Goal: Information Seeking & Learning: Learn about a topic

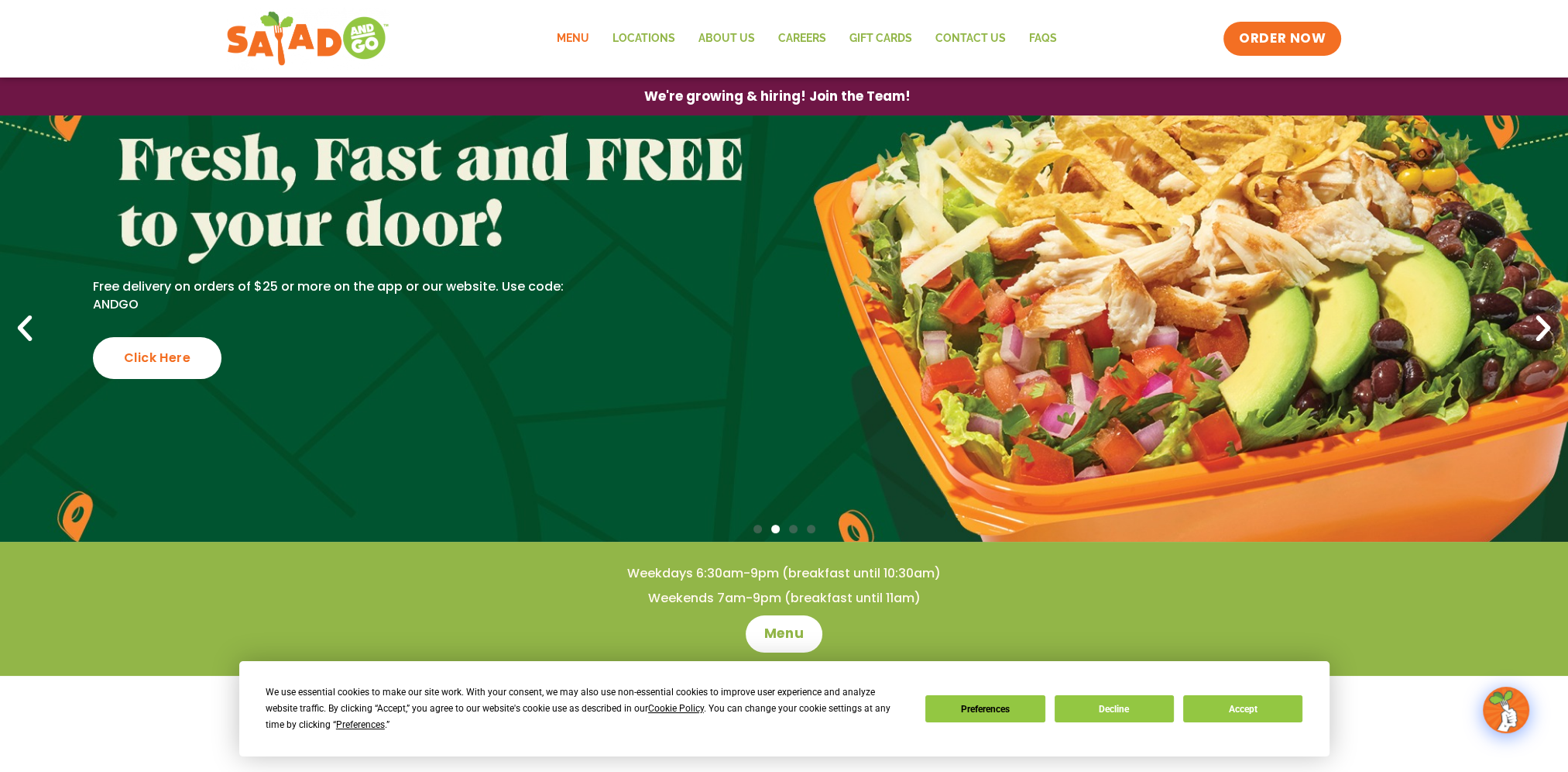
click at [584, 40] on link "Menu" at bounding box center [572, 39] width 55 height 36
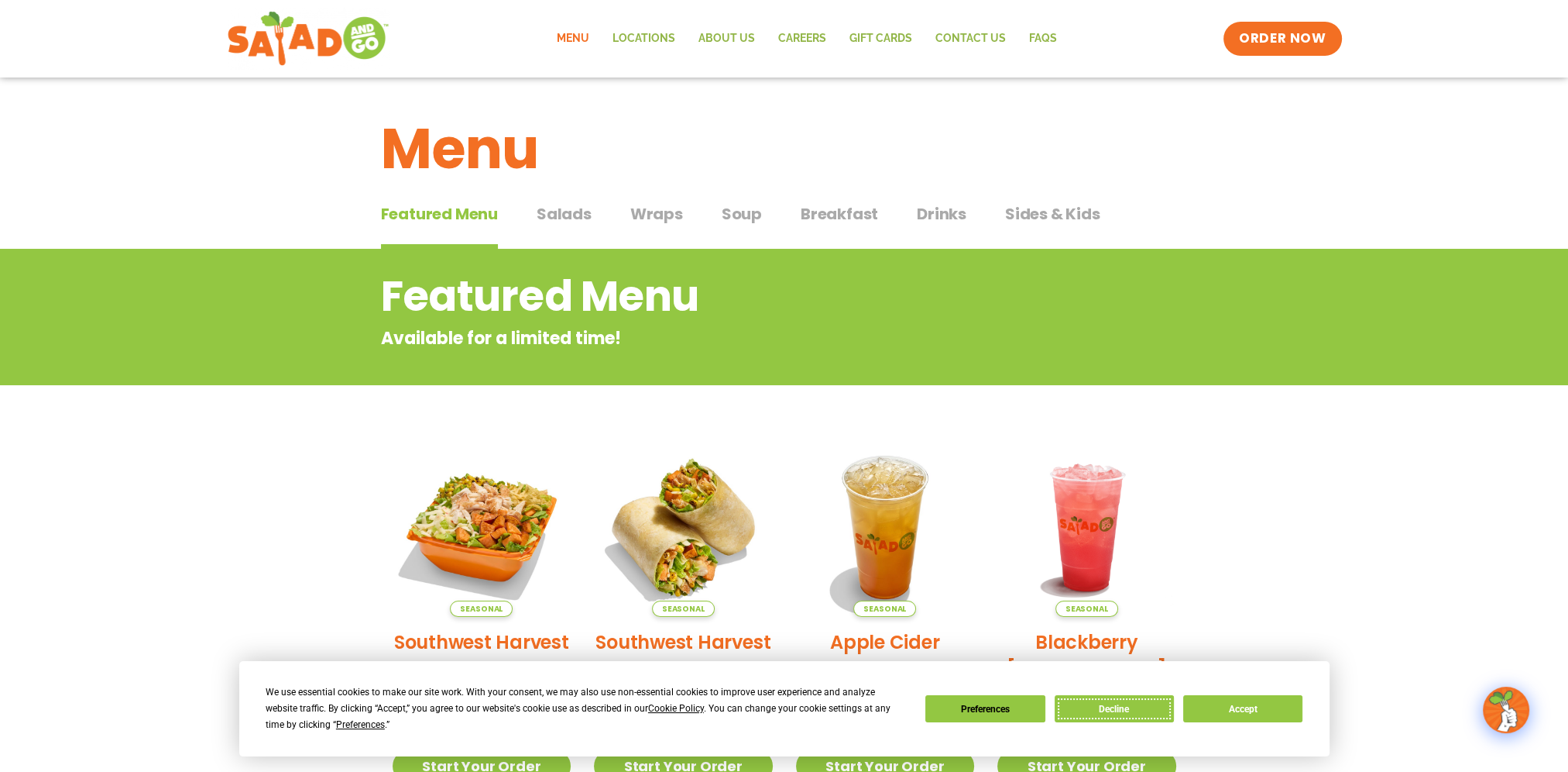
click at [1129, 716] on button "Decline" at bounding box center [1115, 708] width 120 height 27
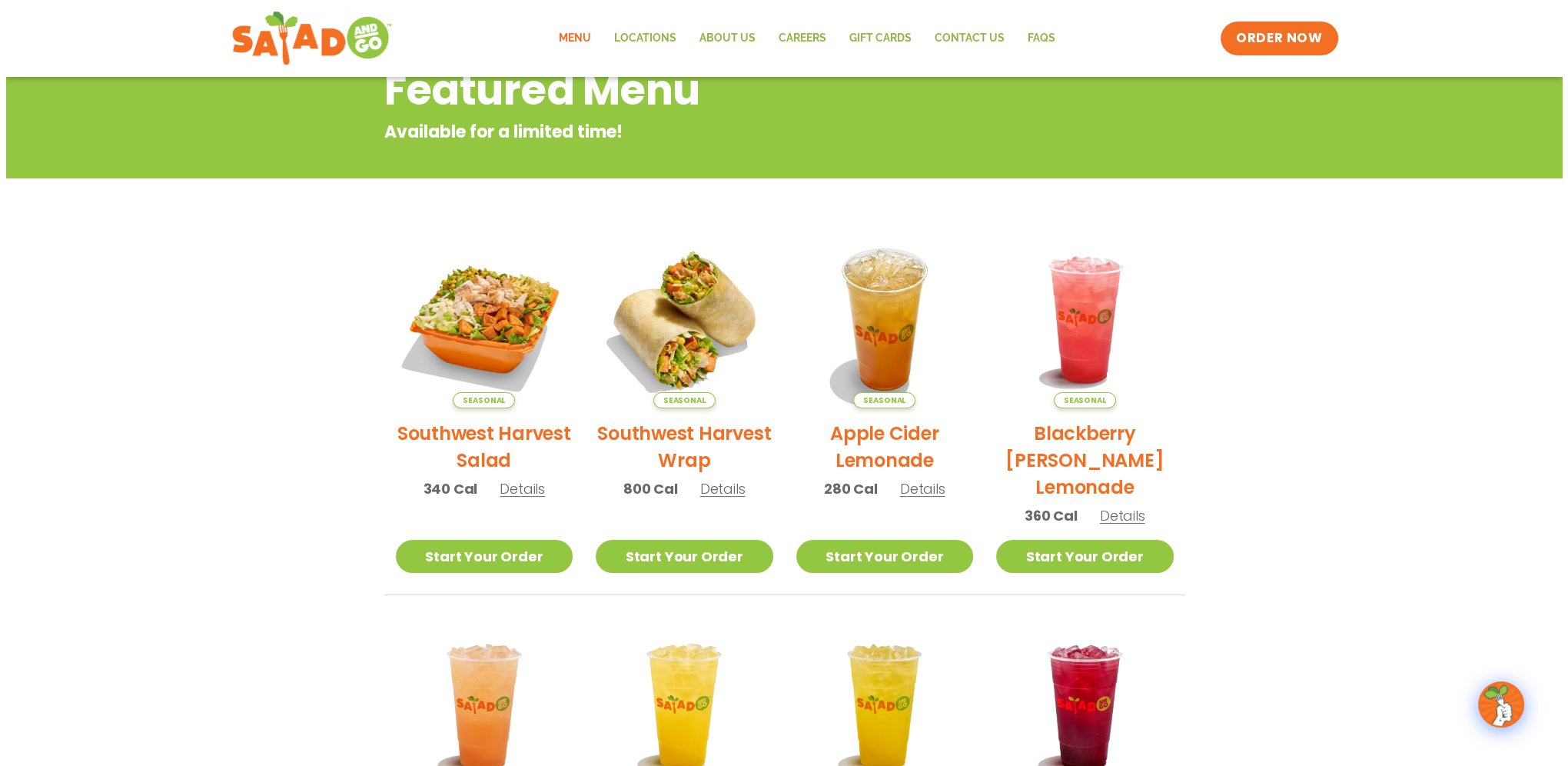
scroll to position [230, 0]
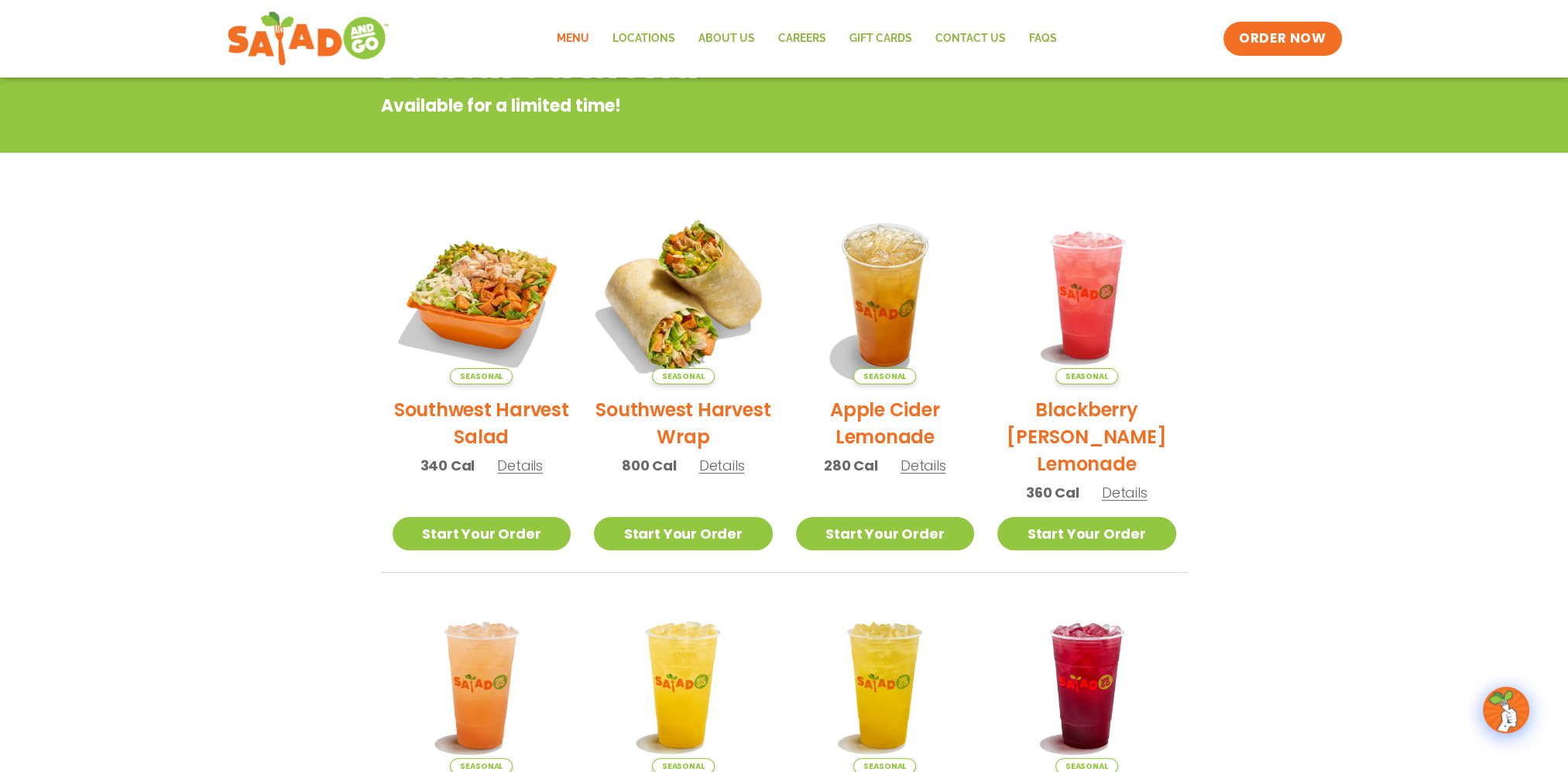
click at [668, 316] on img at bounding box center [684, 295] width 210 height 210
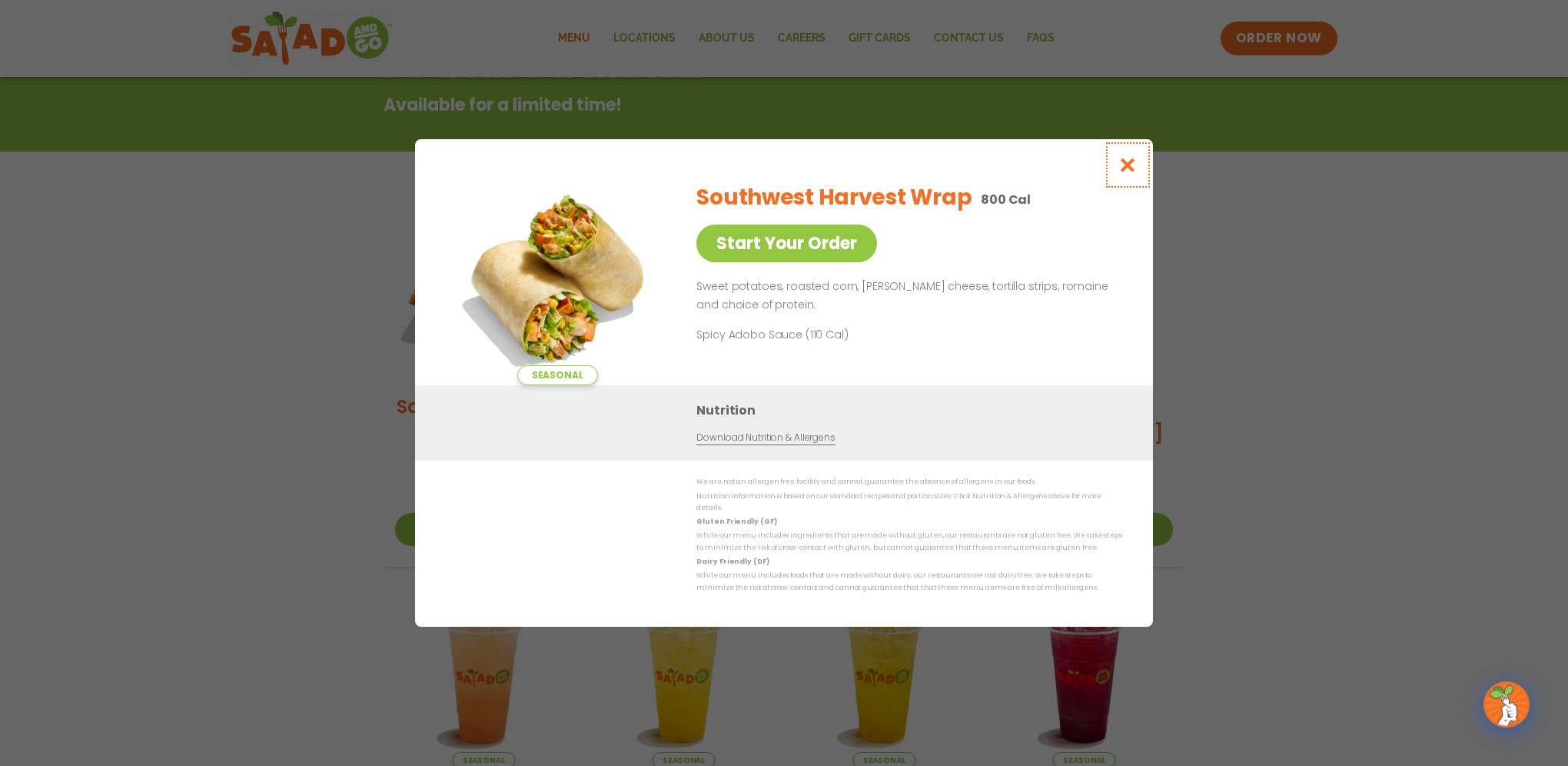
click at [1125, 166] on icon "Close modal" at bounding box center [1128, 165] width 19 height 16
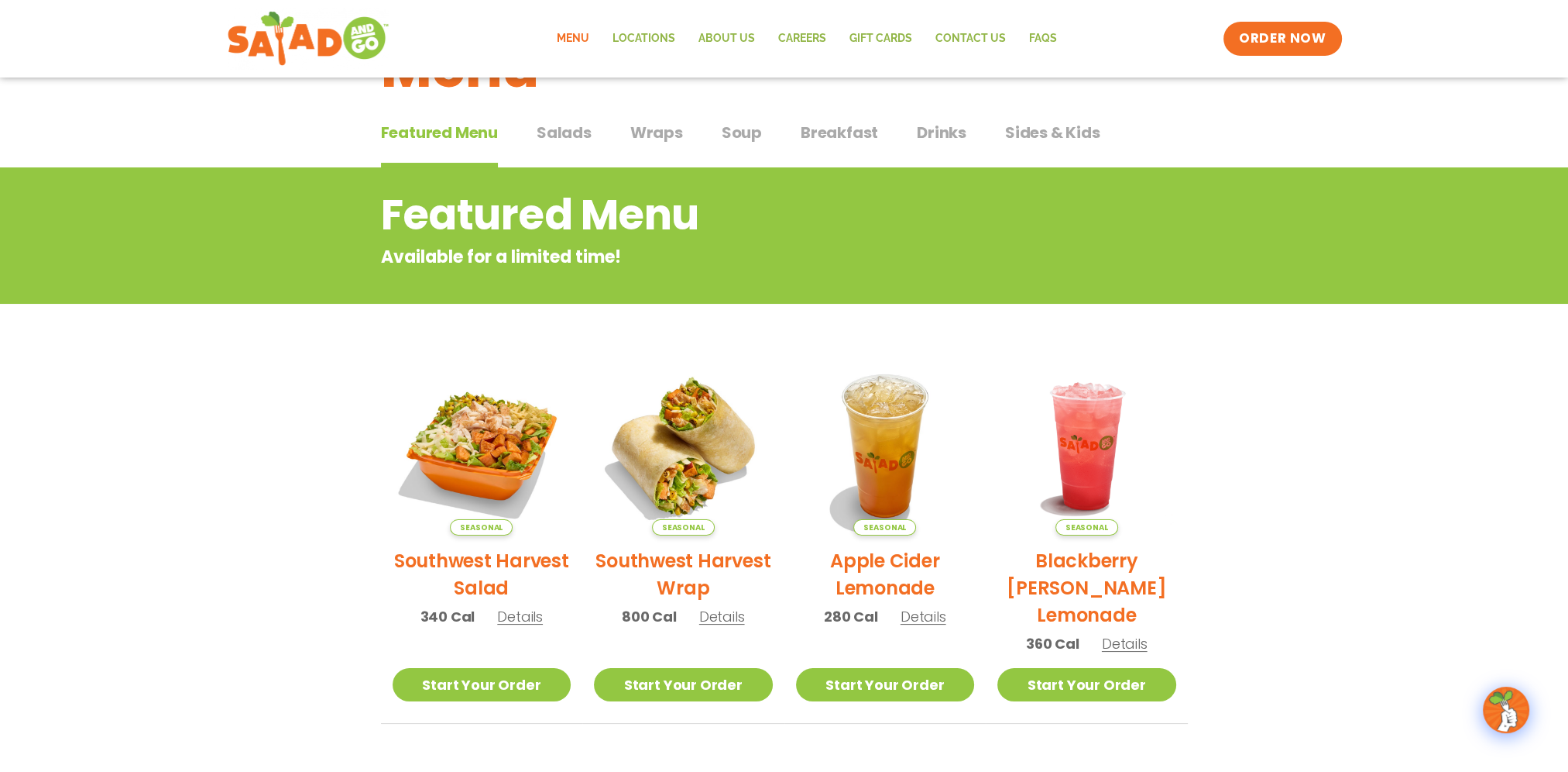
scroll to position [0, 0]
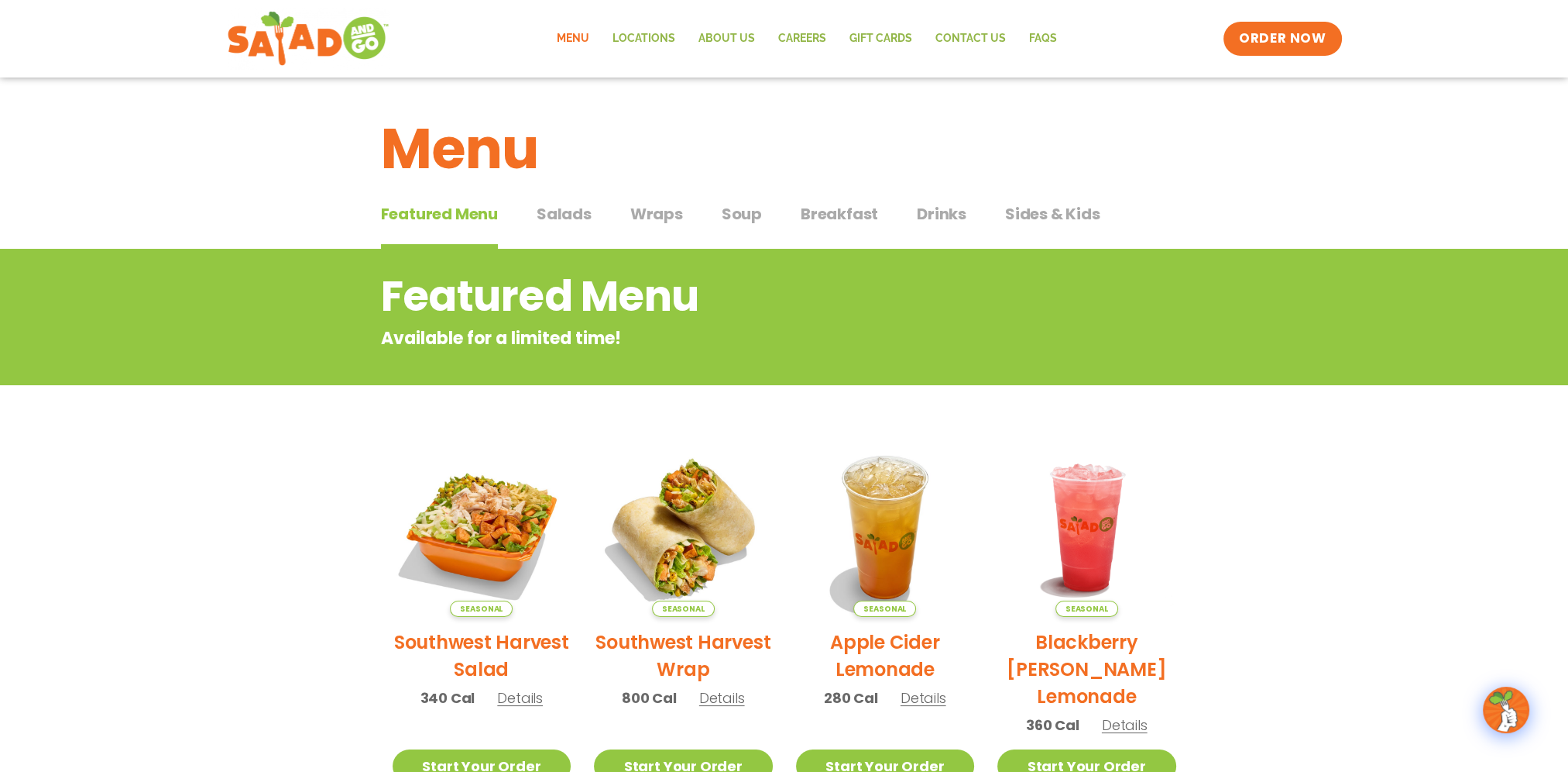
click at [657, 206] on span "Wraps" at bounding box center [656, 213] width 53 height 24
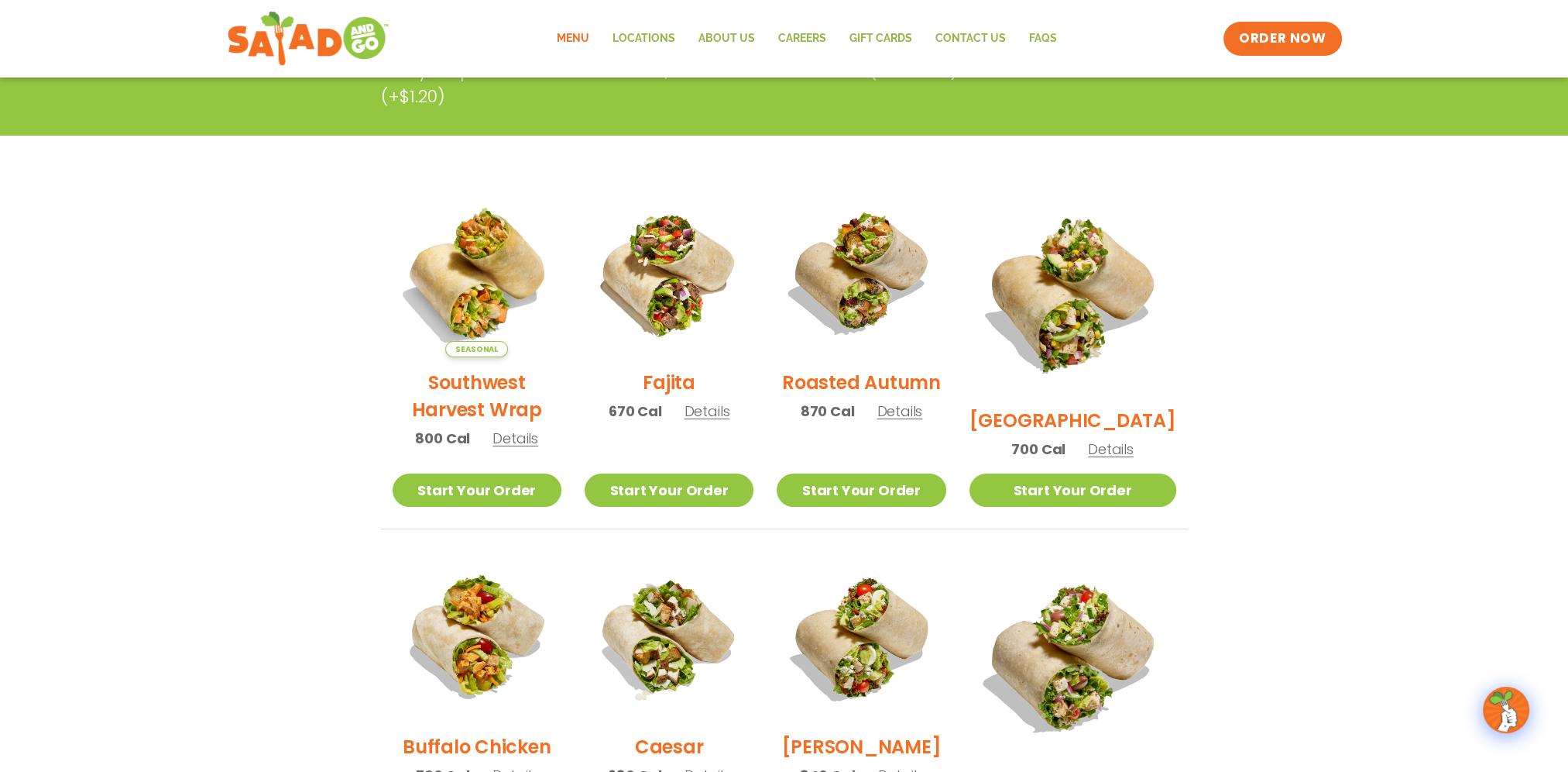
scroll to position [310, 0]
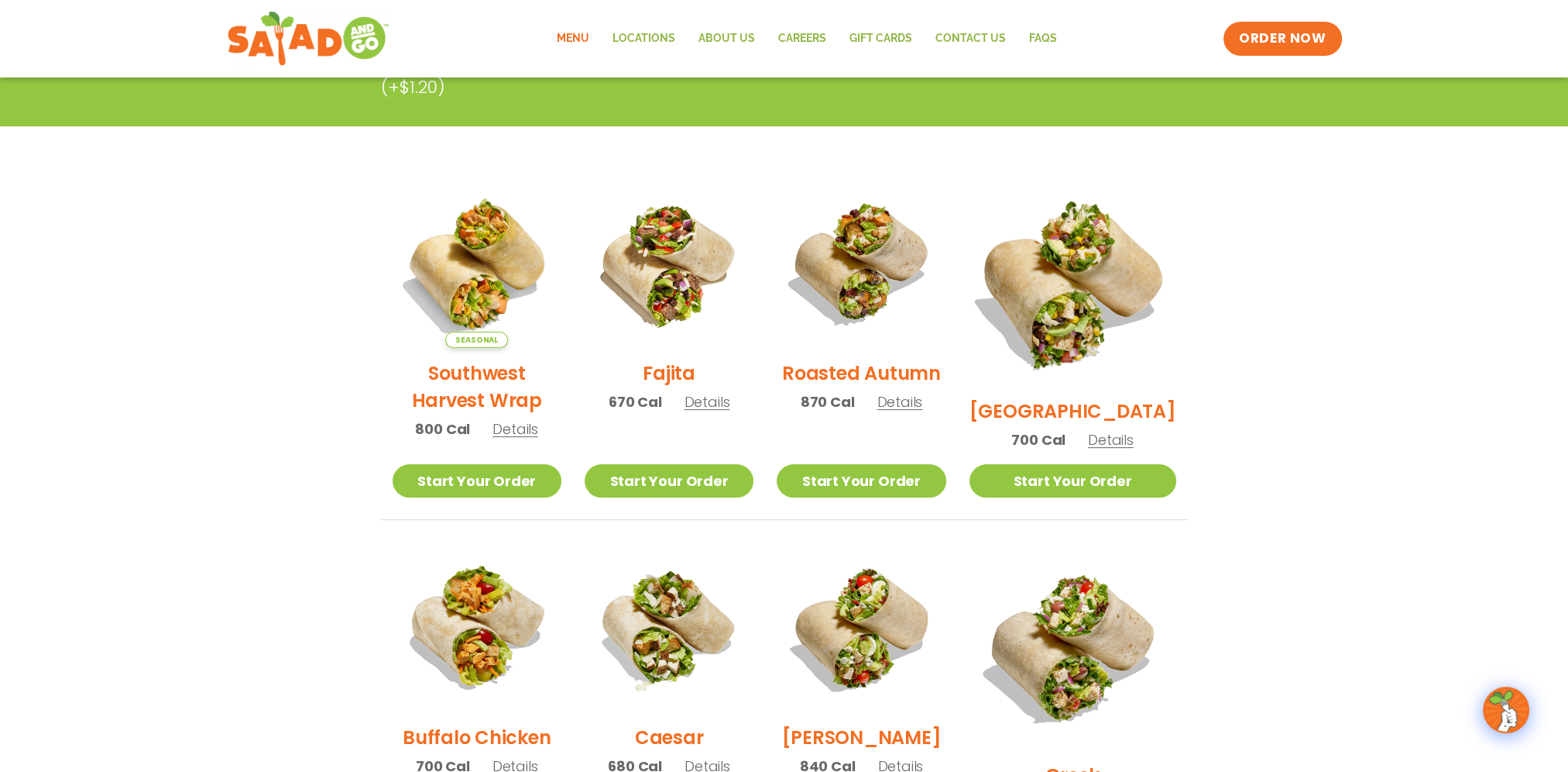
click at [1076, 302] on img at bounding box center [1072, 283] width 243 height 243
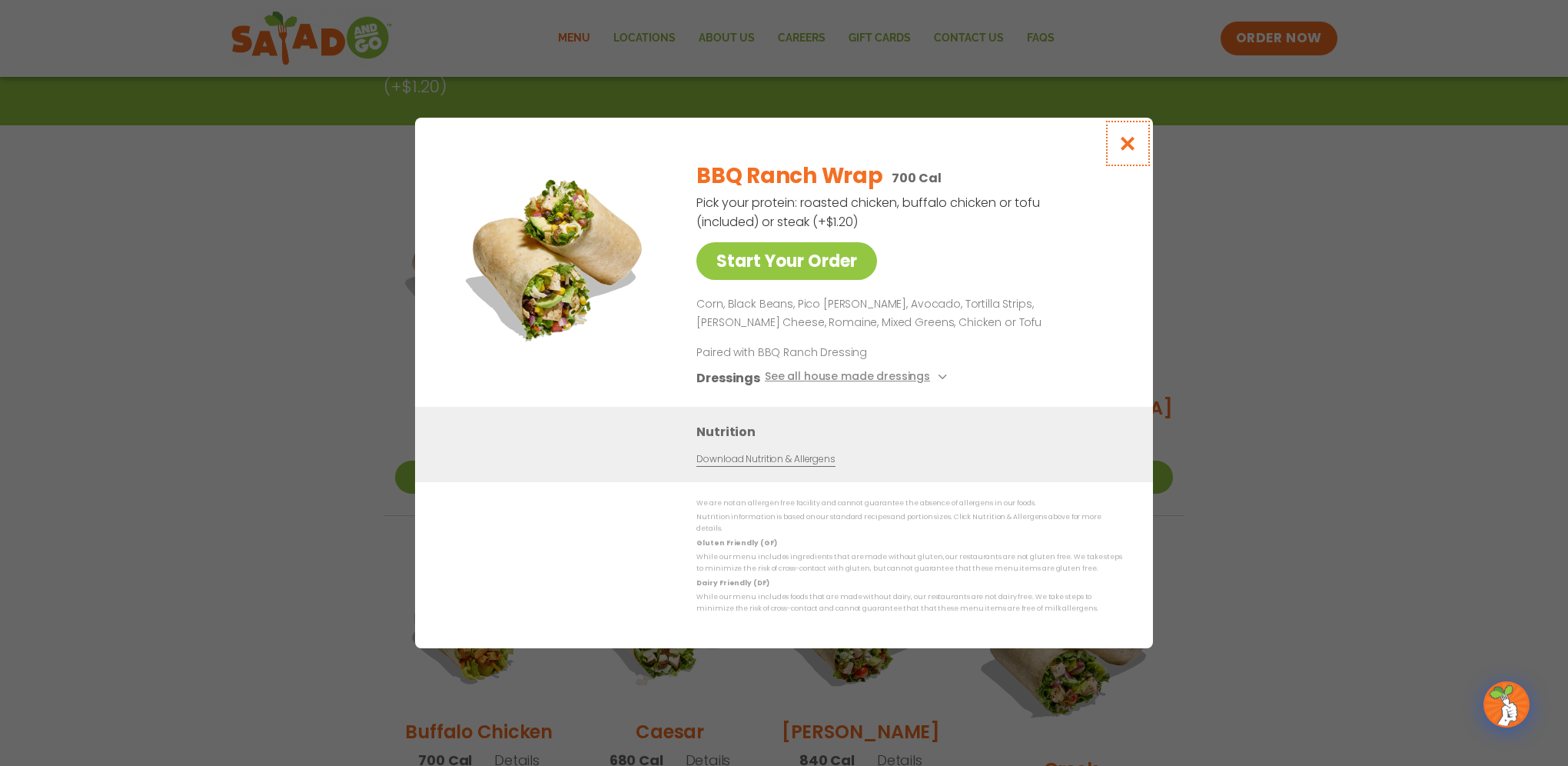
click at [1122, 149] on icon "Close modal" at bounding box center [1128, 143] width 19 height 16
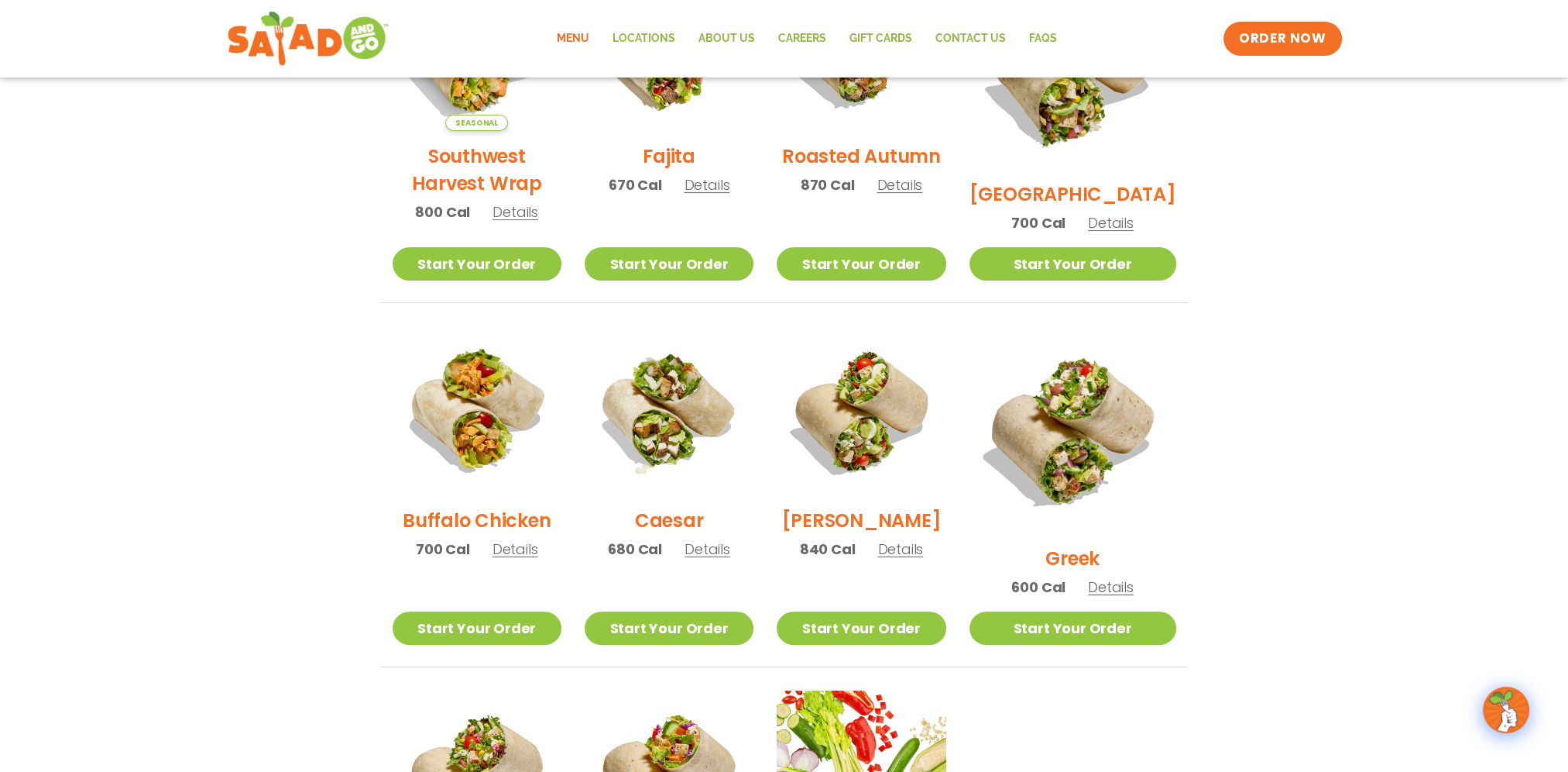
scroll to position [620, 0]
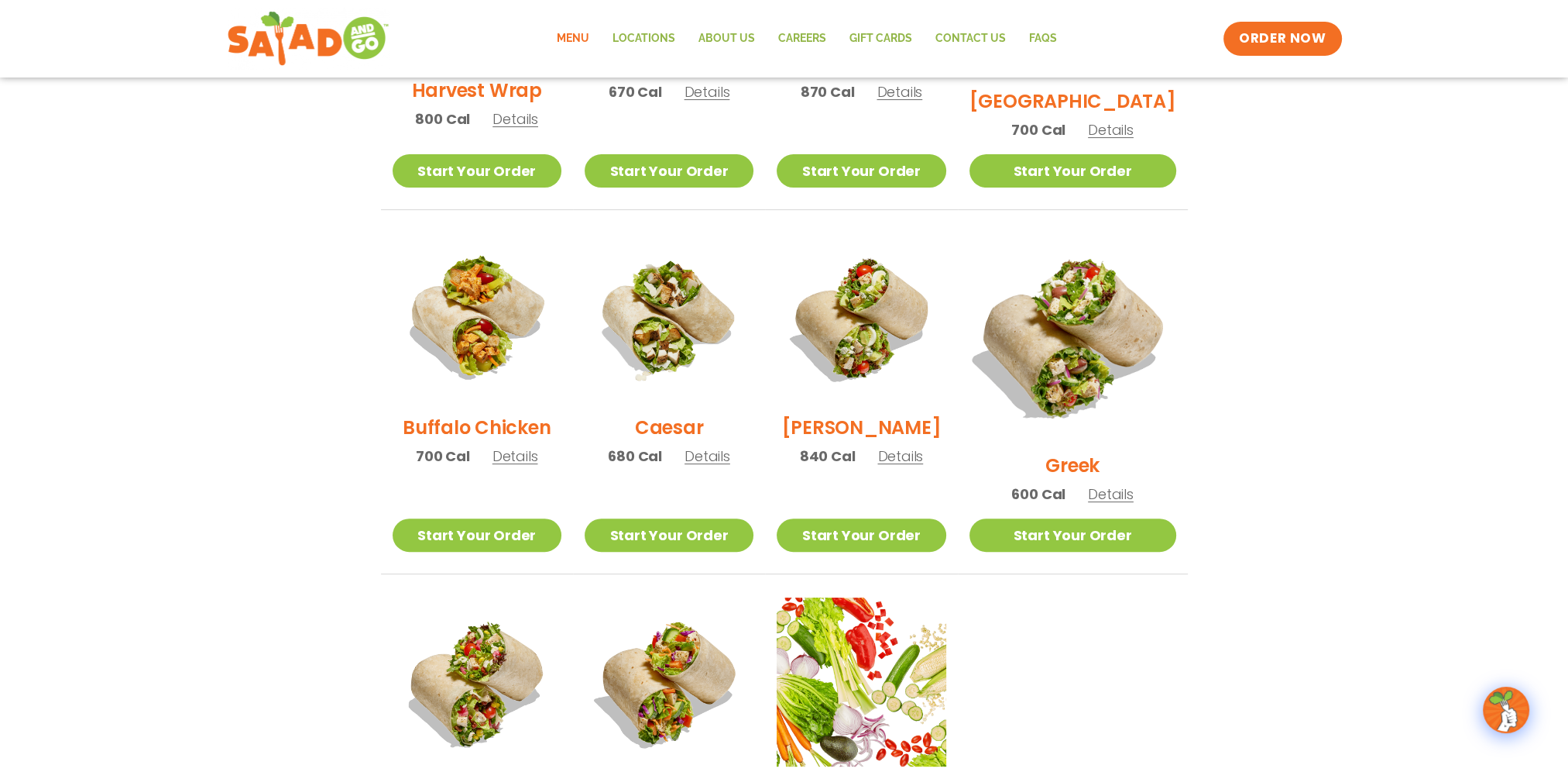
click at [1081, 321] on img at bounding box center [1072, 336] width 243 height 243
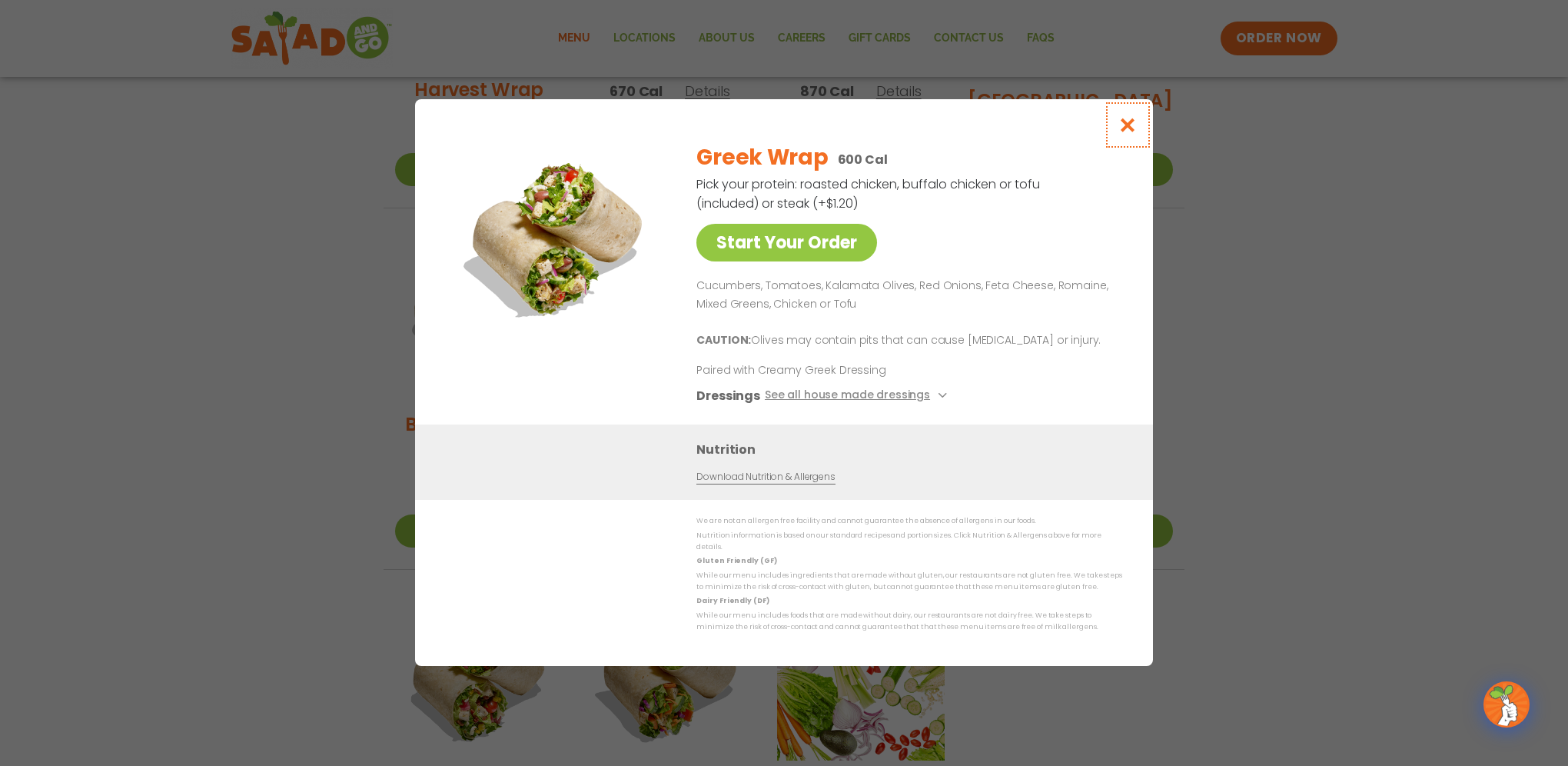
click at [1133, 126] on icon "Close modal" at bounding box center [1128, 125] width 19 height 16
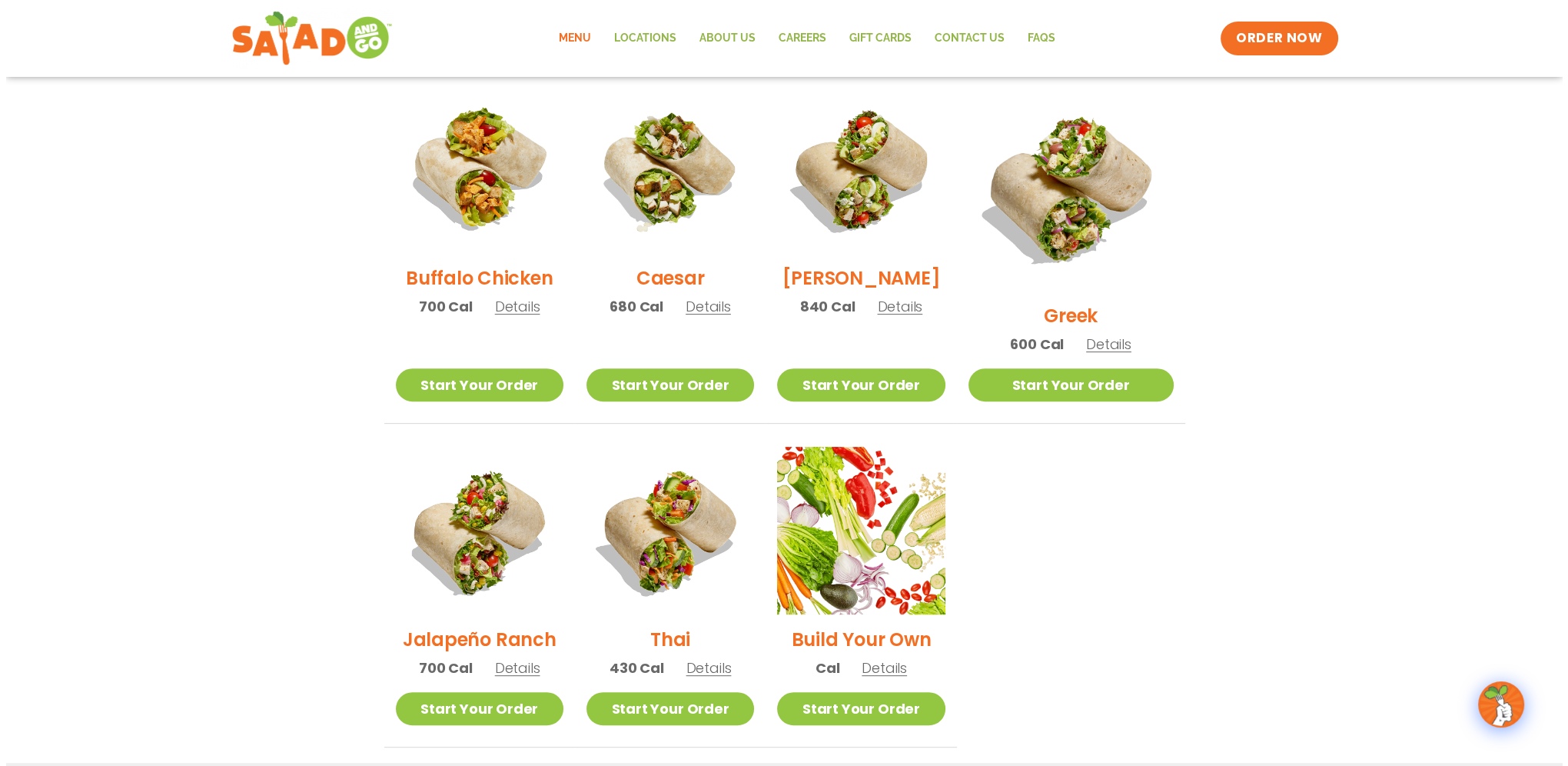
scroll to position [768, 0]
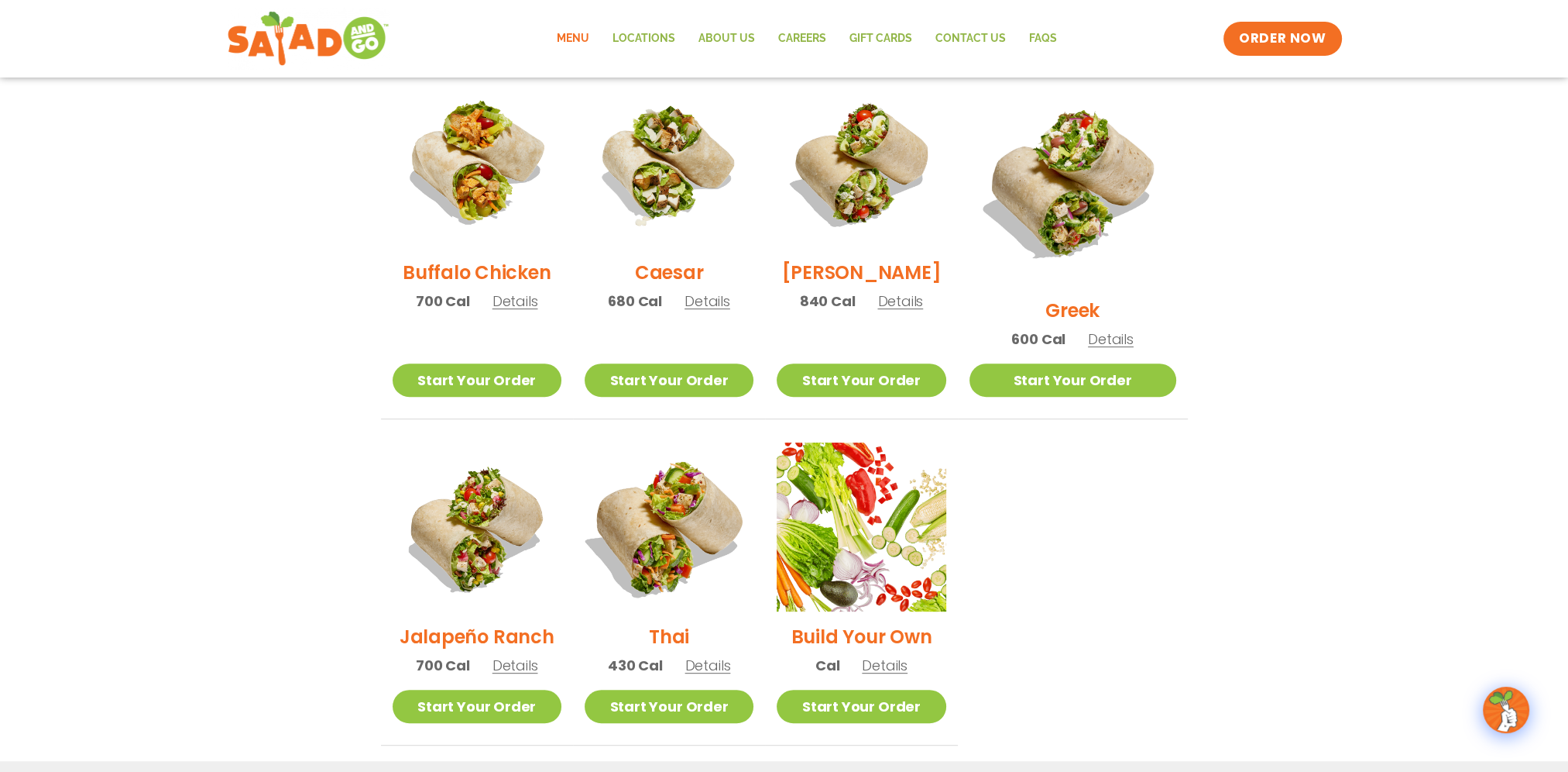
click at [690, 502] on img at bounding box center [669, 527] width 199 height 199
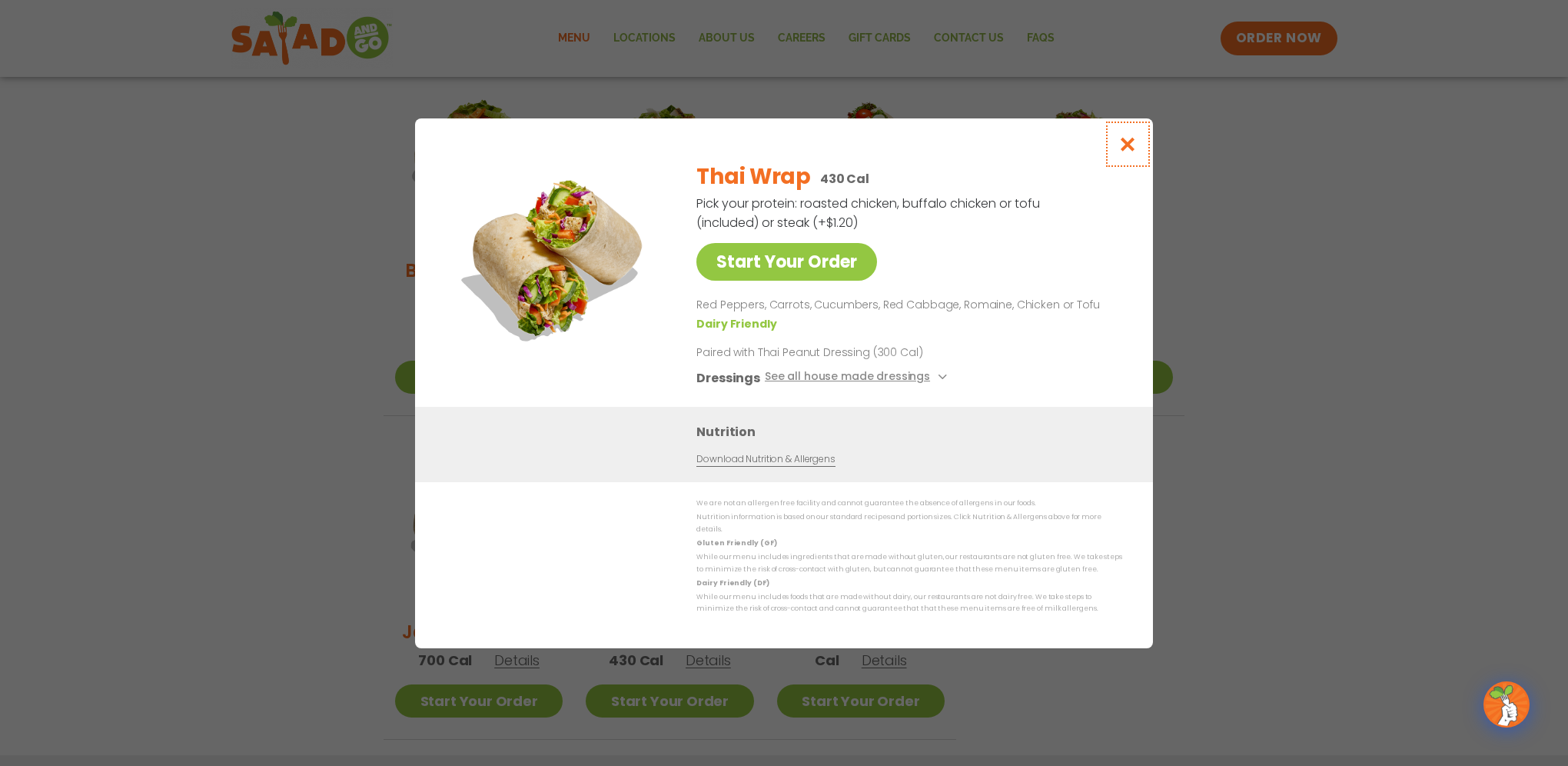
click at [1128, 152] on icon "Close modal" at bounding box center [1128, 144] width 19 height 16
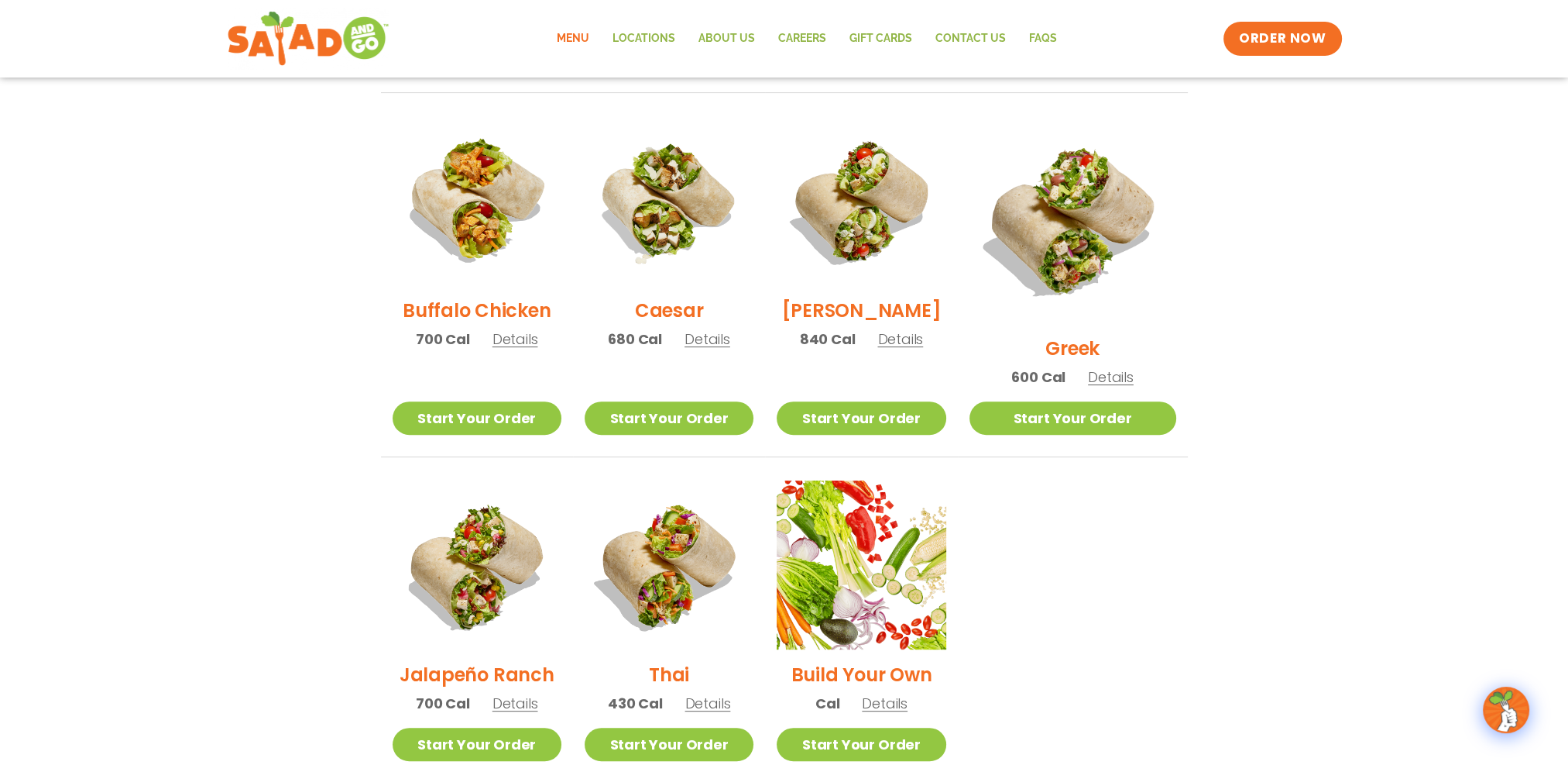
scroll to position [727, 0]
